Goal: Task Accomplishment & Management: Manage account settings

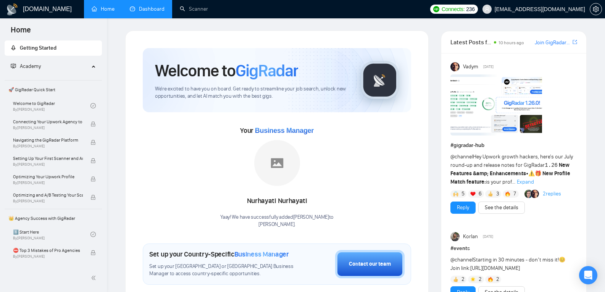
click at [142, 8] on link "Dashboard" at bounding box center [147, 9] width 35 height 6
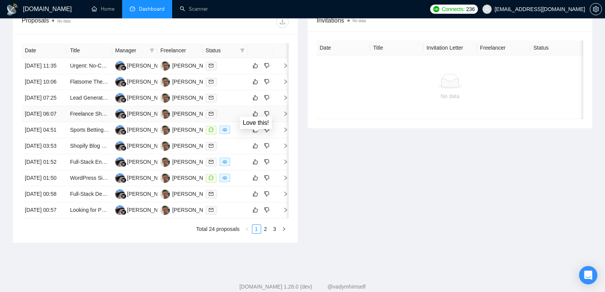
scroll to position [391, 0]
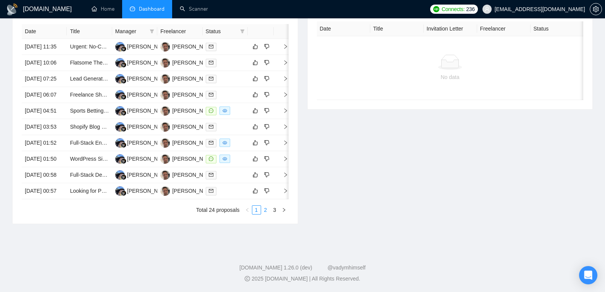
click at [268, 213] on link "2" at bounding box center [265, 210] width 8 height 8
click at [256, 214] on link "1" at bounding box center [256, 210] width 8 height 8
click at [266, 214] on link "2" at bounding box center [265, 210] width 8 height 8
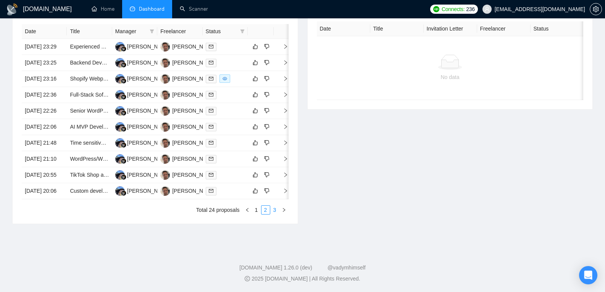
click at [278, 214] on link "3" at bounding box center [275, 210] width 8 height 8
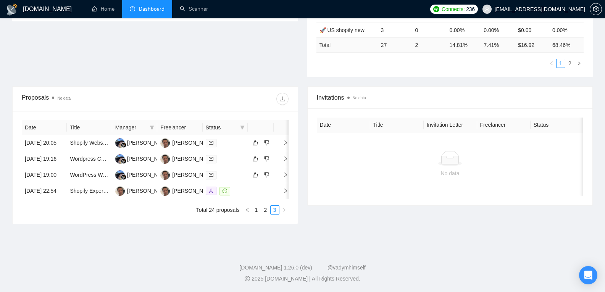
scroll to position [251, 0]
click at [266, 209] on link "2" at bounding box center [265, 210] width 8 height 8
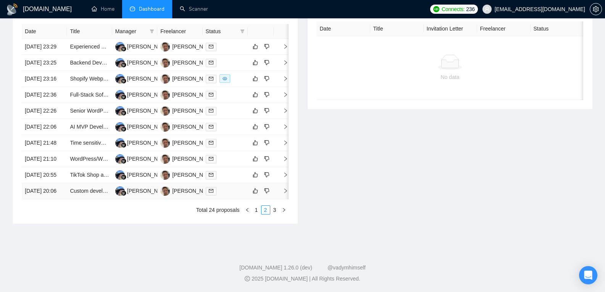
scroll to position [362, 0]
click at [96, 194] on link "Custom development in Shopify" at bounding box center [108, 191] width 76 height 6
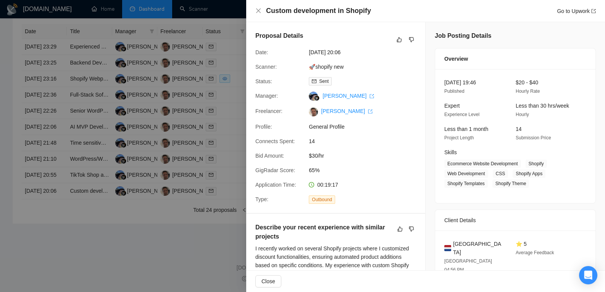
click at [151, 180] on div at bounding box center [302, 146] width 605 height 292
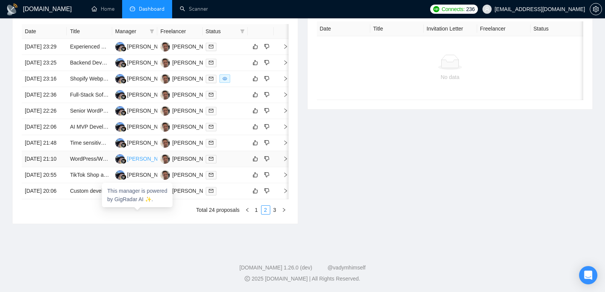
scroll to position [313, 0]
click at [94, 82] on link "Shopify Webpage Redesign for Restaurant Merchandise & Live Lobster Orders" at bounding box center [163, 79] width 187 height 6
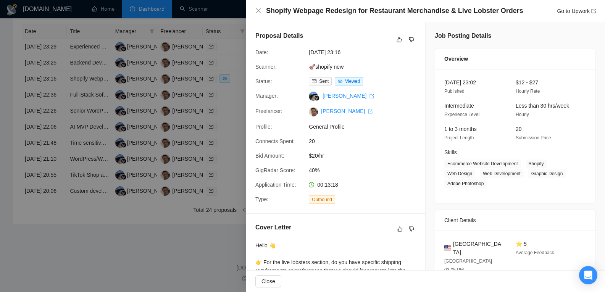
click at [184, 100] on div at bounding box center [302, 146] width 605 height 292
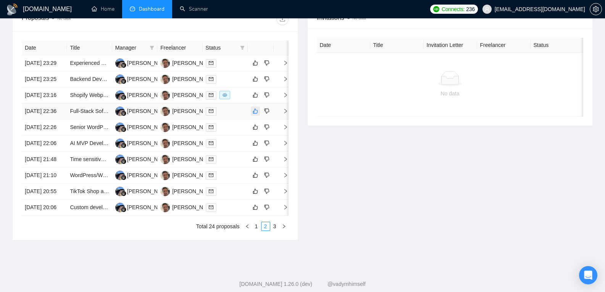
scroll to position [391, 0]
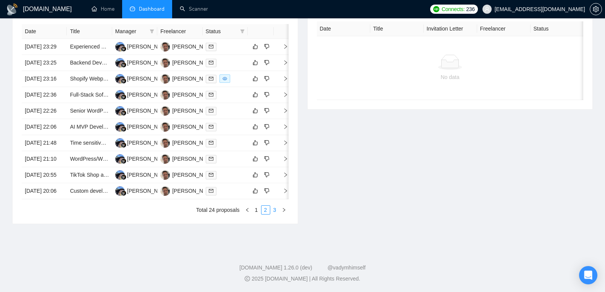
click at [273, 209] on link "3" at bounding box center [275, 210] width 8 height 8
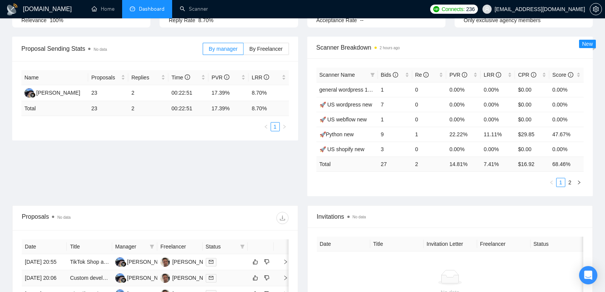
scroll to position [97, 0]
drag, startPoint x: 210, startPoint y: 96, endPoint x: 244, endPoint y: 99, distance: 34.1
click at [244, 99] on td "17.39%" at bounding box center [228, 93] width 40 height 16
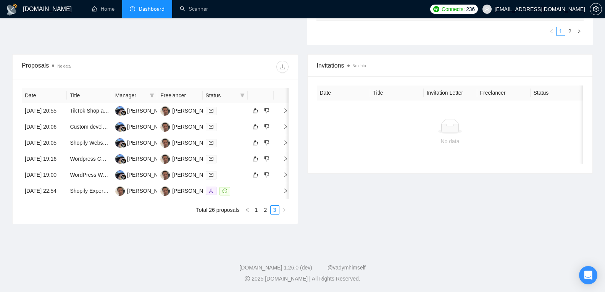
scroll to position [0, 0]
click at [263, 208] on link "2" at bounding box center [265, 210] width 8 height 8
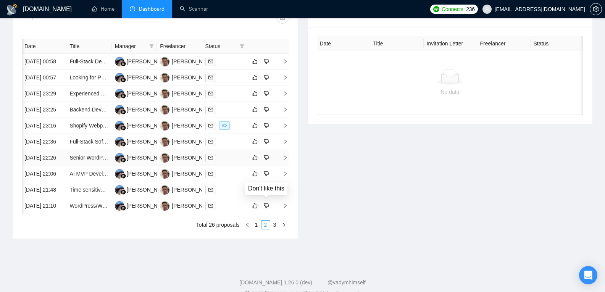
scroll to position [391, 0]
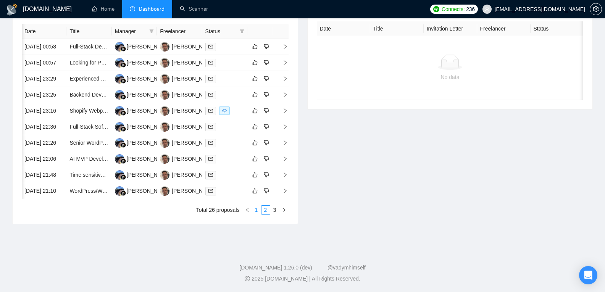
click at [259, 213] on link "1" at bounding box center [256, 210] width 8 height 8
click at [92, 178] on link "Full-Stack Engineer for AI-Powered Voice + Mobile/Web MVP" at bounding box center [141, 175] width 145 height 6
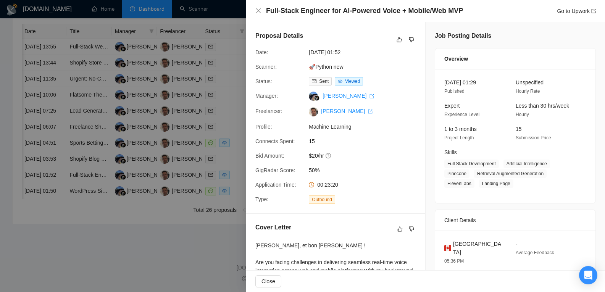
click at [231, 117] on div at bounding box center [302, 146] width 605 height 292
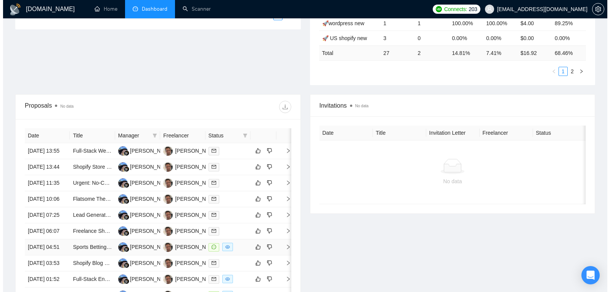
scroll to position [208, 0]
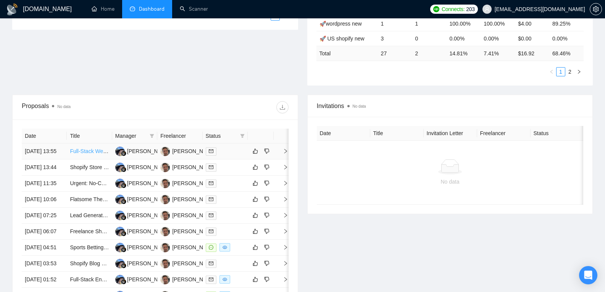
click at [93, 154] on link "Full-Stack Web Developer: Migrate & Expand African Fintech Platform" at bounding box center [153, 151] width 166 height 6
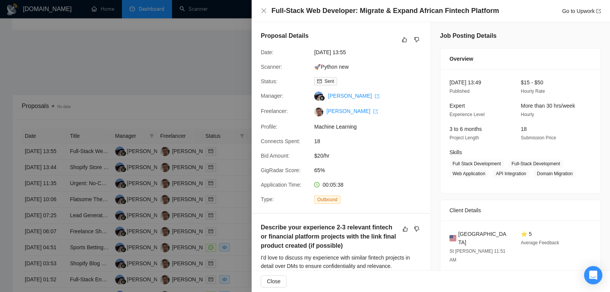
click at [107, 175] on div at bounding box center [305, 146] width 610 height 292
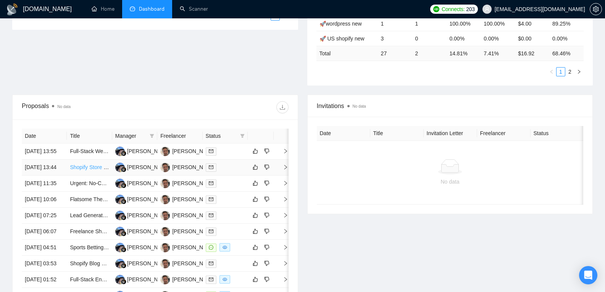
click at [97, 170] on link "Shopify Store for Custom Travel Books" at bounding box center [116, 167] width 92 height 6
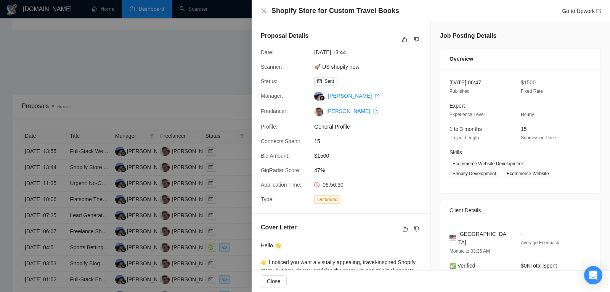
click at [89, 190] on div at bounding box center [305, 146] width 610 height 292
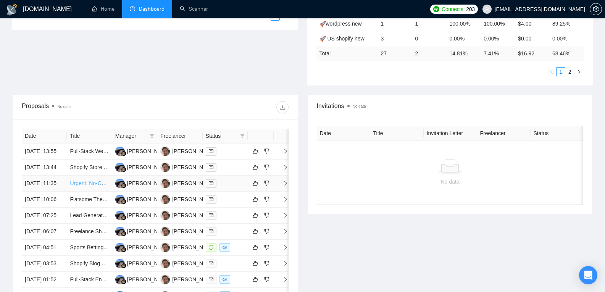
click at [89, 186] on link "Urgent: No-Code Developer for Premium AI Web App (WeWeb + [DOMAIN_NAME] + Airta…" at bounding box center [192, 183] width 245 height 6
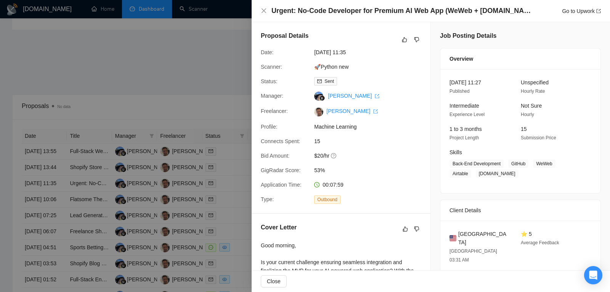
click at [89, 215] on div at bounding box center [305, 146] width 610 height 292
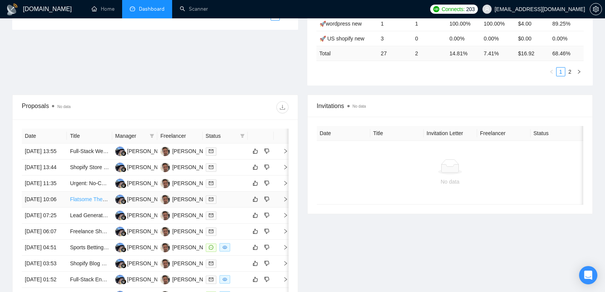
click at [88, 202] on link "Flatsome Theme WooCommerce Homepage Designer for Used Automotive Parts Store" at bounding box center [173, 199] width 207 height 6
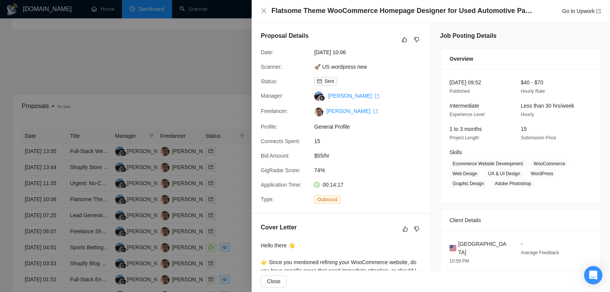
click at [85, 242] on div at bounding box center [305, 146] width 610 height 292
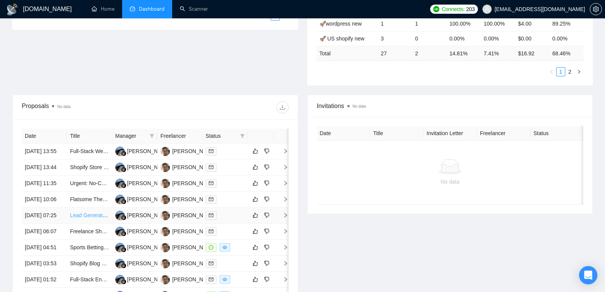
click at [84, 218] on link "Lead Generation and WordPress Specialist Needed" at bounding box center [131, 215] width 122 height 6
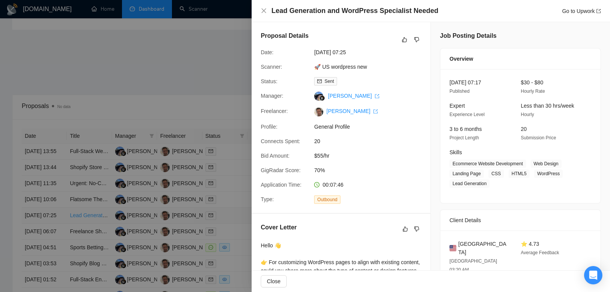
click at [84, 250] on div at bounding box center [305, 146] width 610 height 292
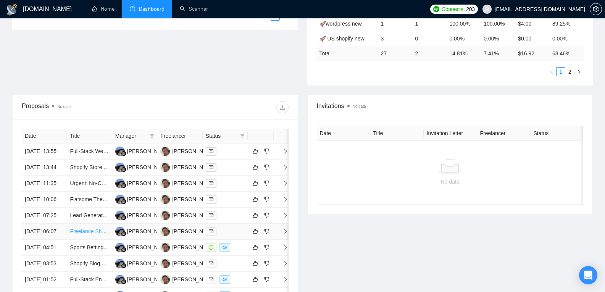
click at [88, 234] on link "Freelance Shopify Developer – Jewelry + Swimwear Brand" at bounding box center [139, 231] width 139 height 6
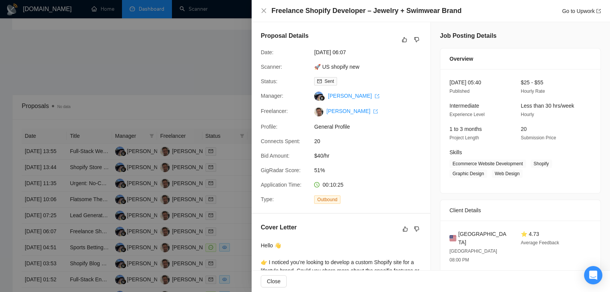
click at [101, 239] on div at bounding box center [305, 146] width 610 height 292
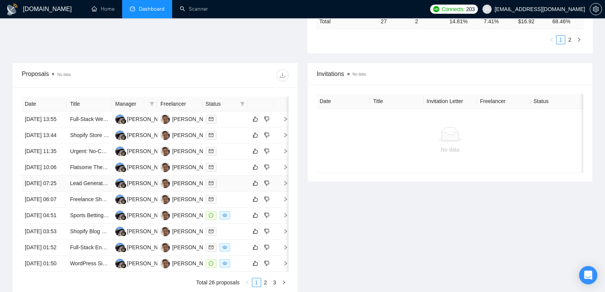
scroll to position [262, 0]
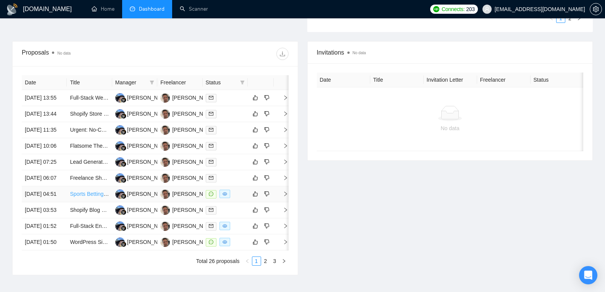
click at [84, 197] on link "Sports Betting Model Developer – Multi-Sport + Live Odds Integration" at bounding box center [152, 194] width 164 height 6
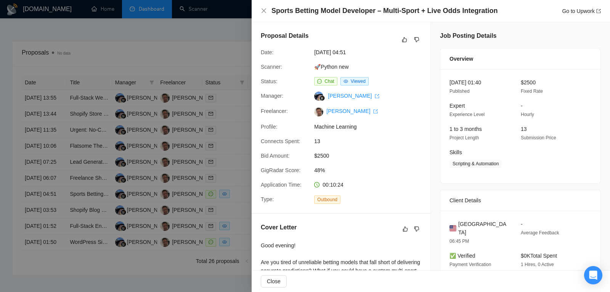
click at [232, 152] on div at bounding box center [305, 146] width 610 height 292
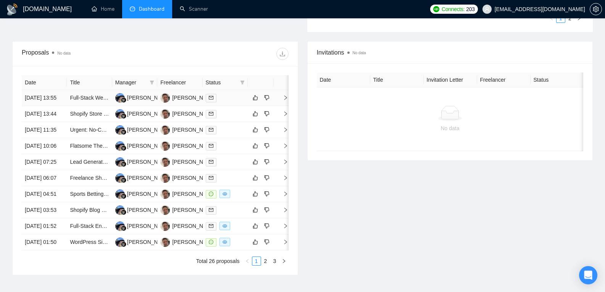
click at [48, 105] on td "[DATE] 13:55" at bounding box center [44, 98] width 45 height 16
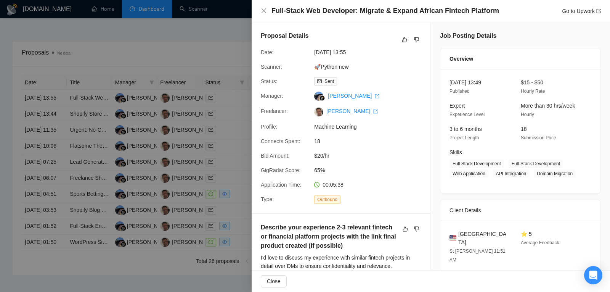
click at [27, 116] on div at bounding box center [305, 146] width 610 height 292
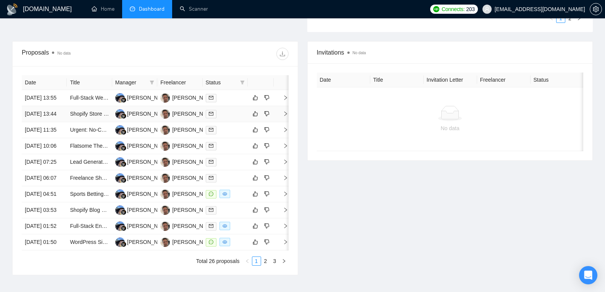
click at [47, 122] on td "[DATE] 13:44" at bounding box center [44, 114] width 45 height 16
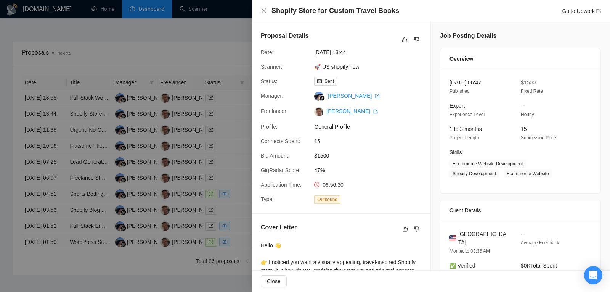
click at [47, 125] on div at bounding box center [305, 146] width 610 height 292
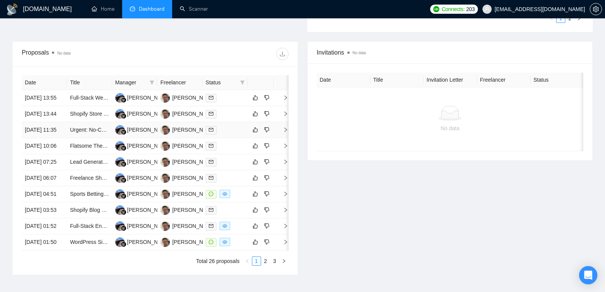
click at [50, 138] on td "[DATE] 11:35" at bounding box center [44, 130] width 45 height 16
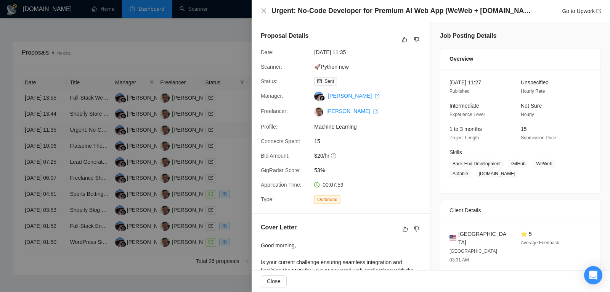
click at [50, 148] on div at bounding box center [305, 146] width 610 height 292
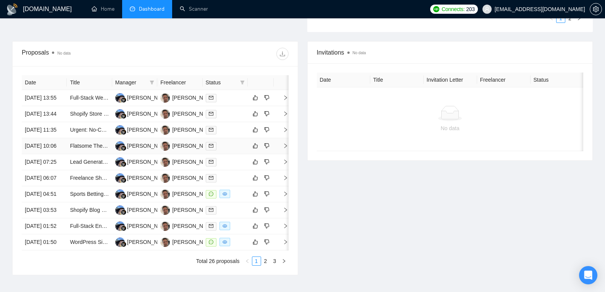
click at [53, 154] on td "[DATE] 10:06" at bounding box center [44, 146] width 45 height 16
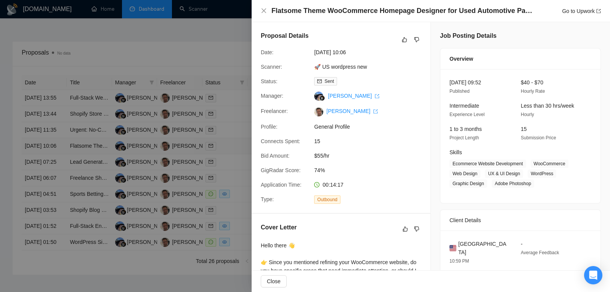
click at [53, 170] on div at bounding box center [305, 146] width 610 height 292
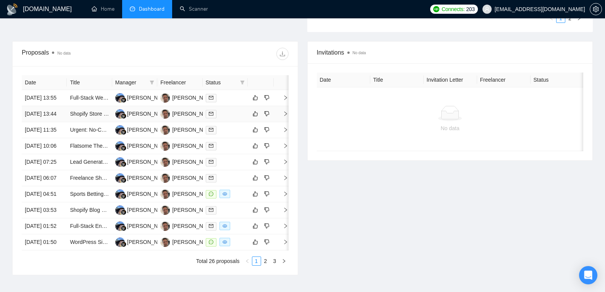
click at [54, 122] on td "[DATE] 13:44" at bounding box center [44, 114] width 45 height 16
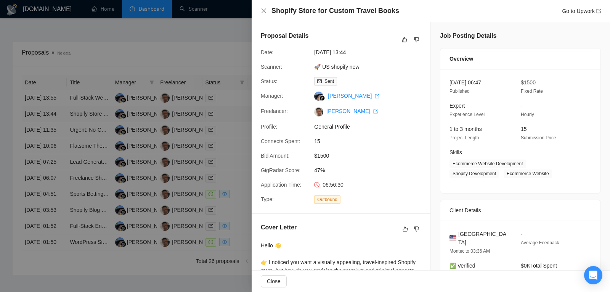
click at [54, 128] on div at bounding box center [305, 146] width 610 height 292
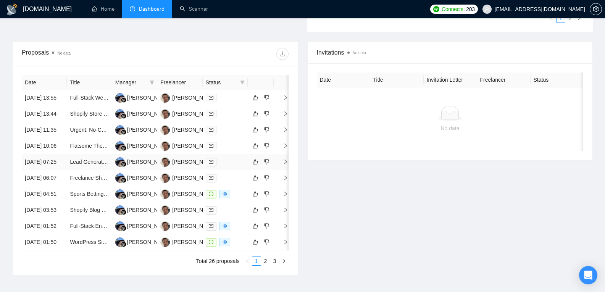
click at [59, 170] on td "[DATE] 07:25" at bounding box center [44, 162] width 45 height 16
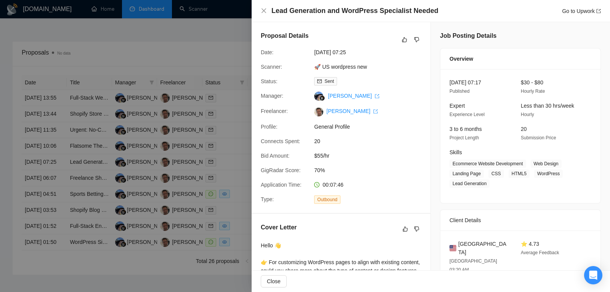
click at [34, 100] on div at bounding box center [305, 146] width 610 height 292
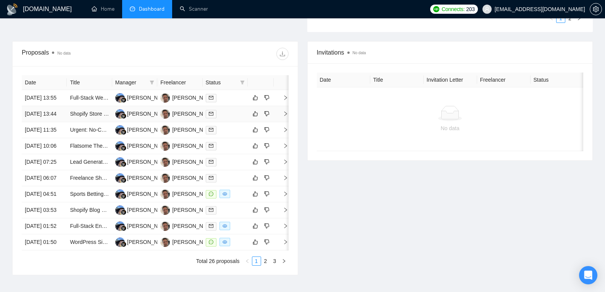
click at [48, 121] on td "[DATE] 13:44" at bounding box center [44, 114] width 45 height 16
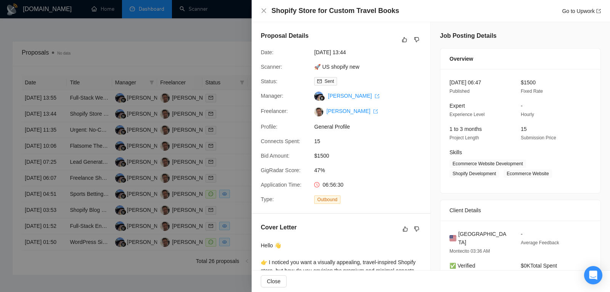
click at [298, 186] on span "Application Time:" at bounding box center [281, 185] width 41 height 6
click at [328, 10] on h4 "Shopify Store for Custom Travel Books" at bounding box center [336, 11] width 128 height 10
copy h4 "Shopify Store for Custom Travel Books"
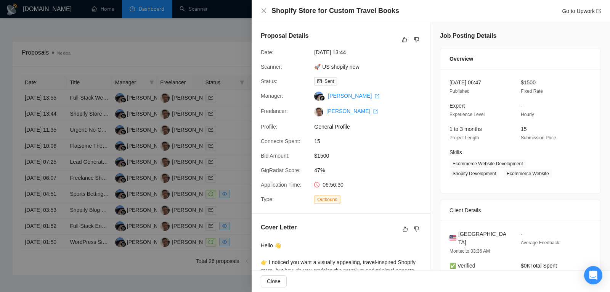
click at [191, 163] on div at bounding box center [305, 146] width 610 height 292
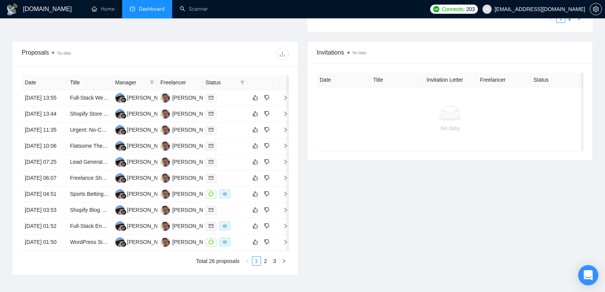
click at [584, 275] on icon "Open Intercom Messenger" at bounding box center [588, 275] width 10 height 10
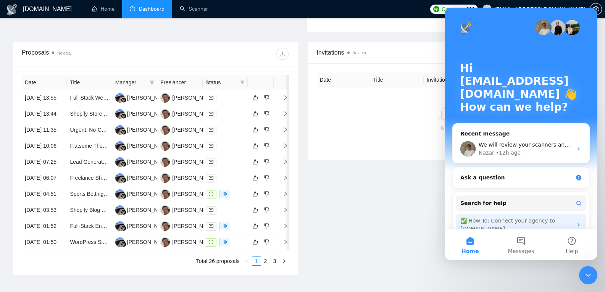
scroll to position [0, 0]
click at [516, 241] on button "Messages" at bounding box center [520, 244] width 51 height 31
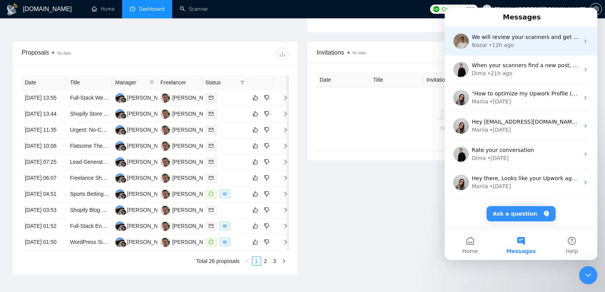
click at [499, 50] on div "We will review your scanners and get back to you with an answer tomorrow. Nazar…" at bounding box center [520, 41] width 153 height 28
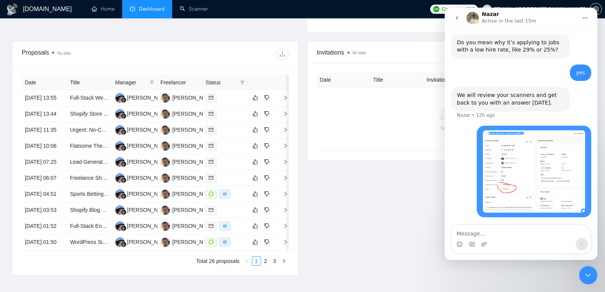
scroll to position [405, 0]
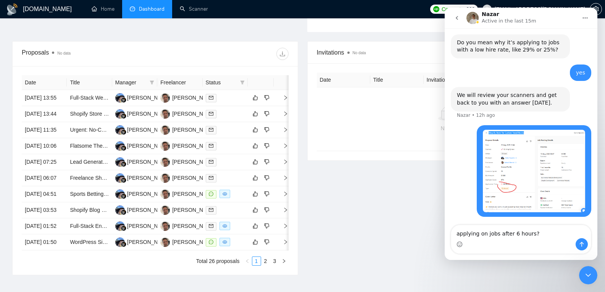
type textarea "applying on jobs after 6 hours??"
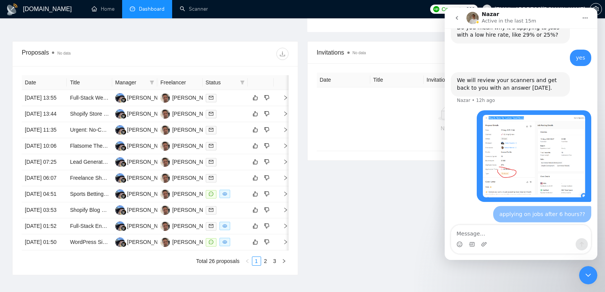
scroll to position [422, 0]
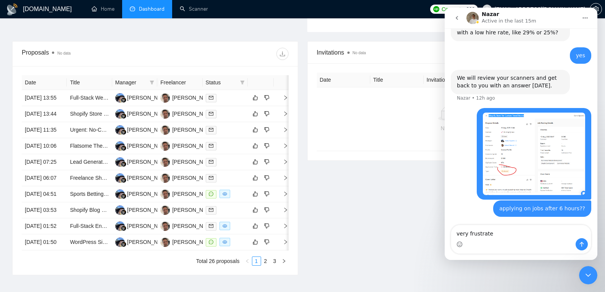
type textarea "very frustrated"
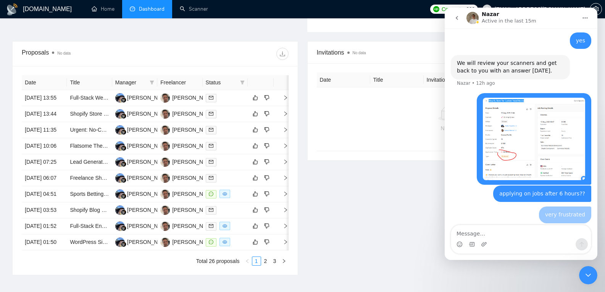
scroll to position [440, 0]
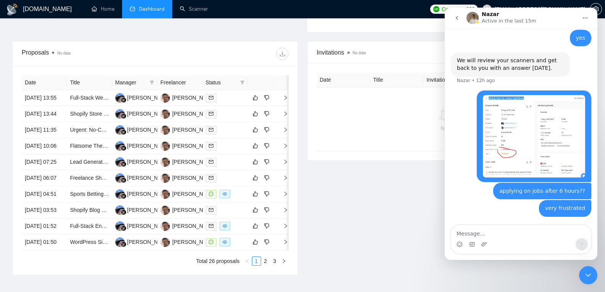
click at [412, 188] on div "Invitations No data Date Title Invitation Letter Freelancer Status No data" at bounding box center [450, 158] width 295 height 234
click at [580, 278] on div "Close Intercom Messenger" at bounding box center [588, 275] width 18 height 18
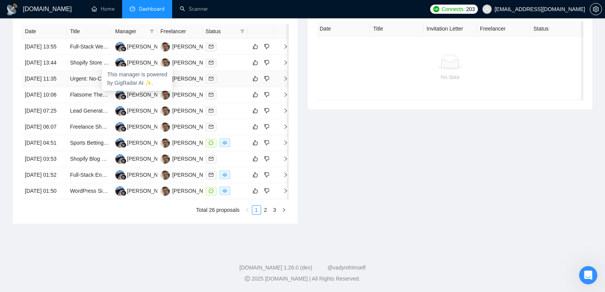
scroll to position [270, 0]
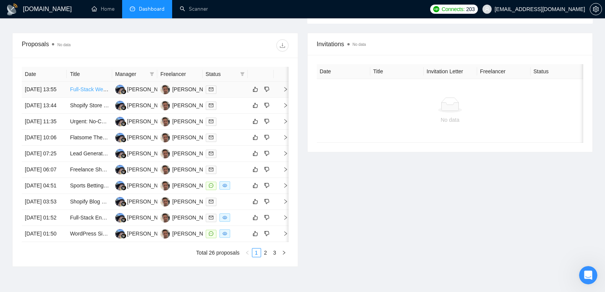
click at [100, 92] on link "Full-Stack Web Developer: Migrate & Expand African Fintech Platform" at bounding box center [153, 89] width 166 height 6
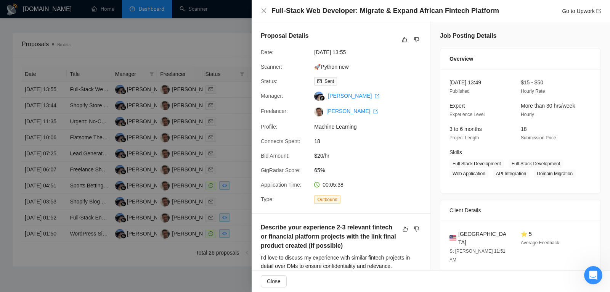
click at [131, 93] on div at bounding box center [305, 146] width 610 height 292
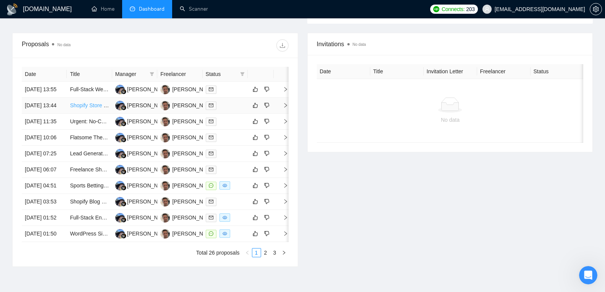
click at [96, 108] on link "Shopify Store for Custom Travel Books" at bounding box center [116, 105] width 92 height 6
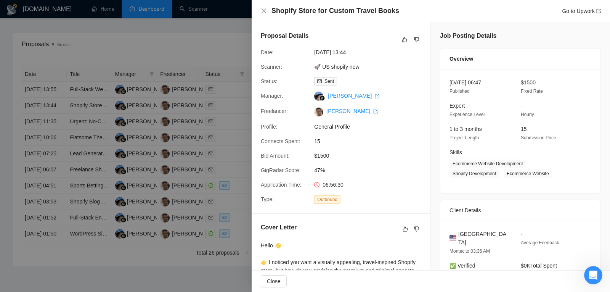
click at [114, 107] on div at bounding box center [305, 146] width 610 height 292
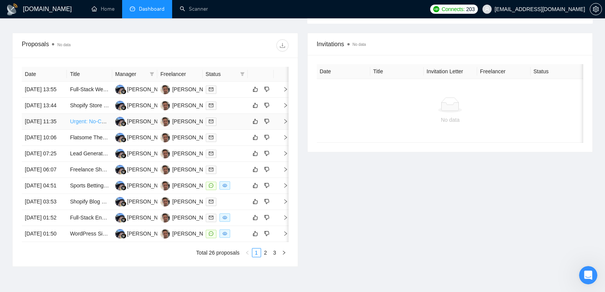
click at [91, 124] on link "Urgent: No-Code Developer for Premium AI Web App (WeWeb + [DOMAIN_NAME] + Airta…" at bounding box center [192, 121] width 245 height 6
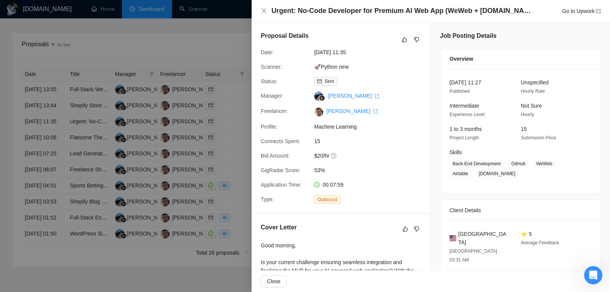
click at [92, 157] on div at bounding box center [305, 146] width 610 height 292
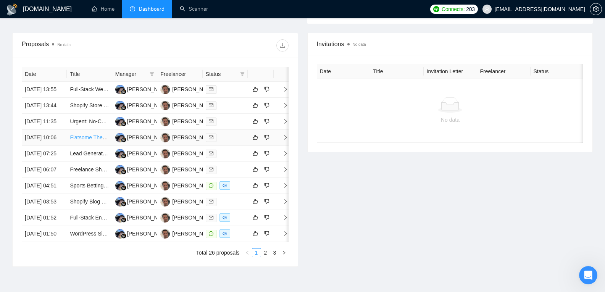
click at [90, 140] on link "Flatsome Theme WooCommerce Homepage Designer for Used Automotive Parts Store" at bounding box center [173, 137] width 207 height 6
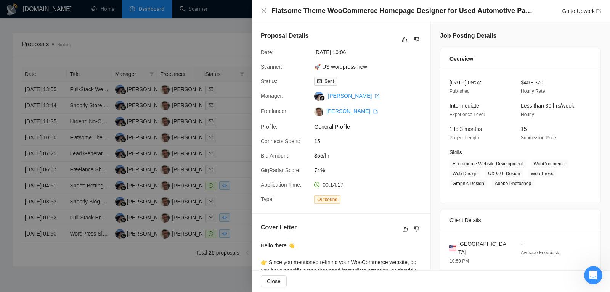
click at [90, 182] on div at bounding box center [305, 146] width 610 height 292
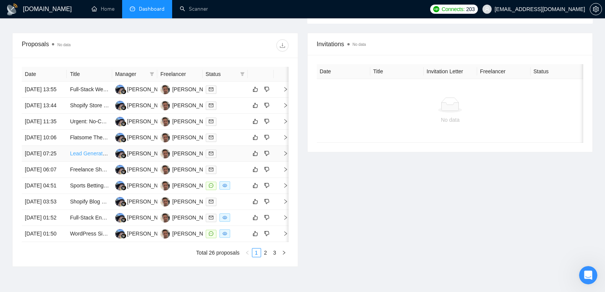
click at [89, 156] on link "Lead Generation and WordPress Specialist Needed" at bounding box center [131, 153] width 122 height 6
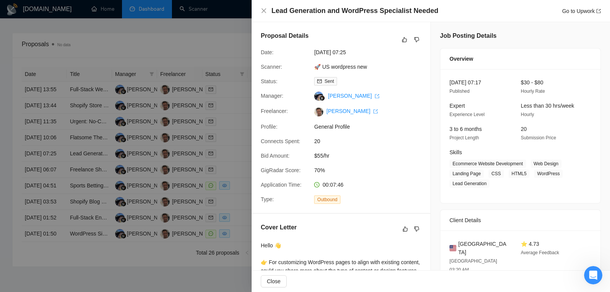
click at [89, 205] on div at bounding box center [305, 146] width 610 height 292
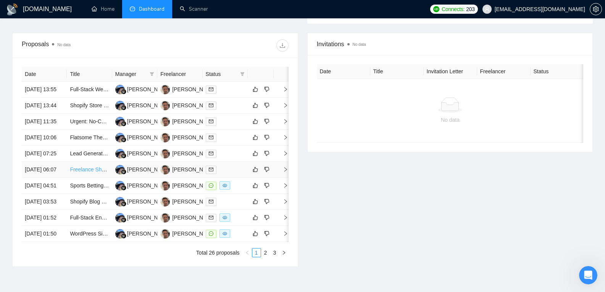
click at [87, 172] on link "Freelance Shopify Developer – Jewelry + Swimwear Brand" at bounding box center [139, 169] width 139 height 6
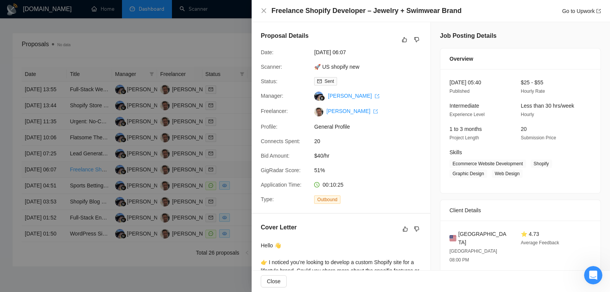
click at [87, 210] on div at bounding box center [305, 146] width 610 height 292
